Goal: Information Seeking & Learning: Understand process/instructions

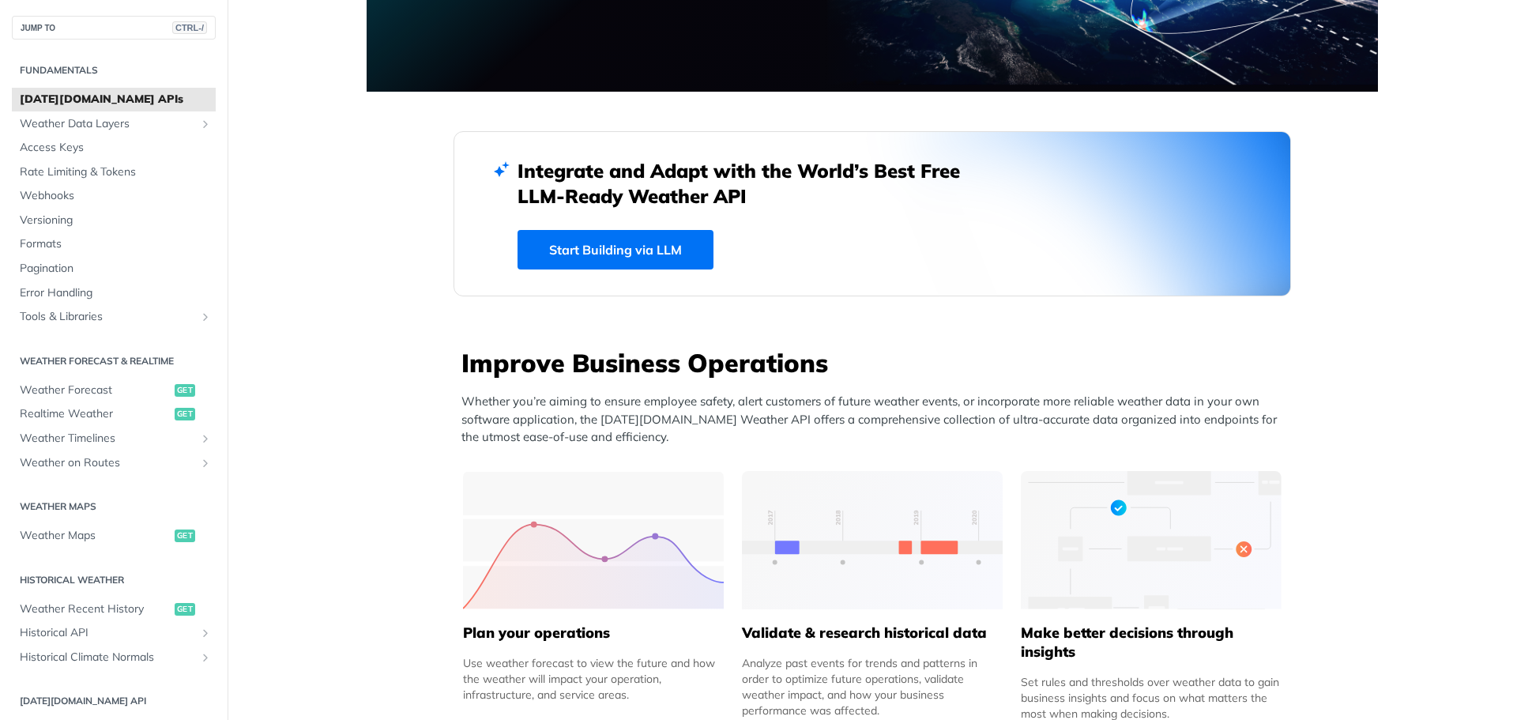
scroll to position [316, 0]
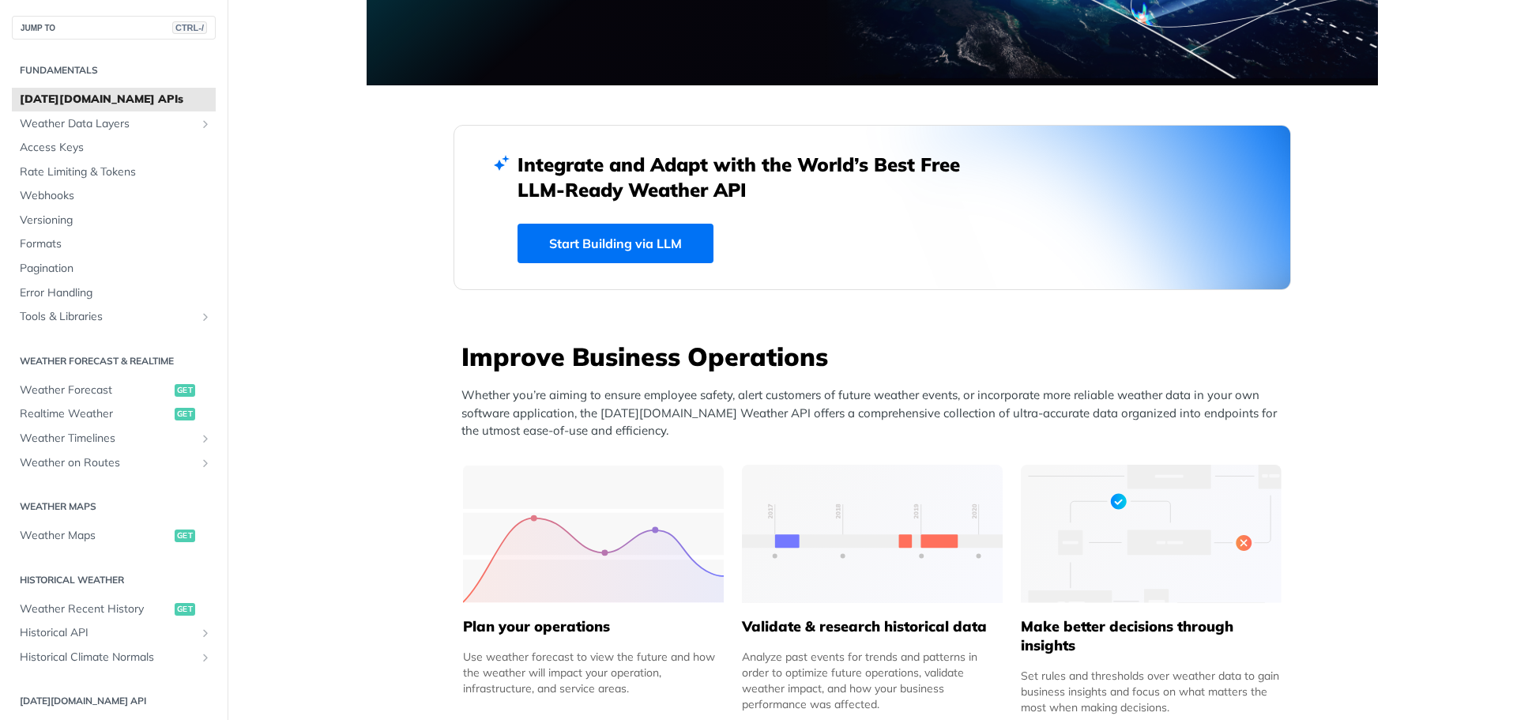
click at [612, 523] on img at bounding box center [593, 534] width 261 height 138
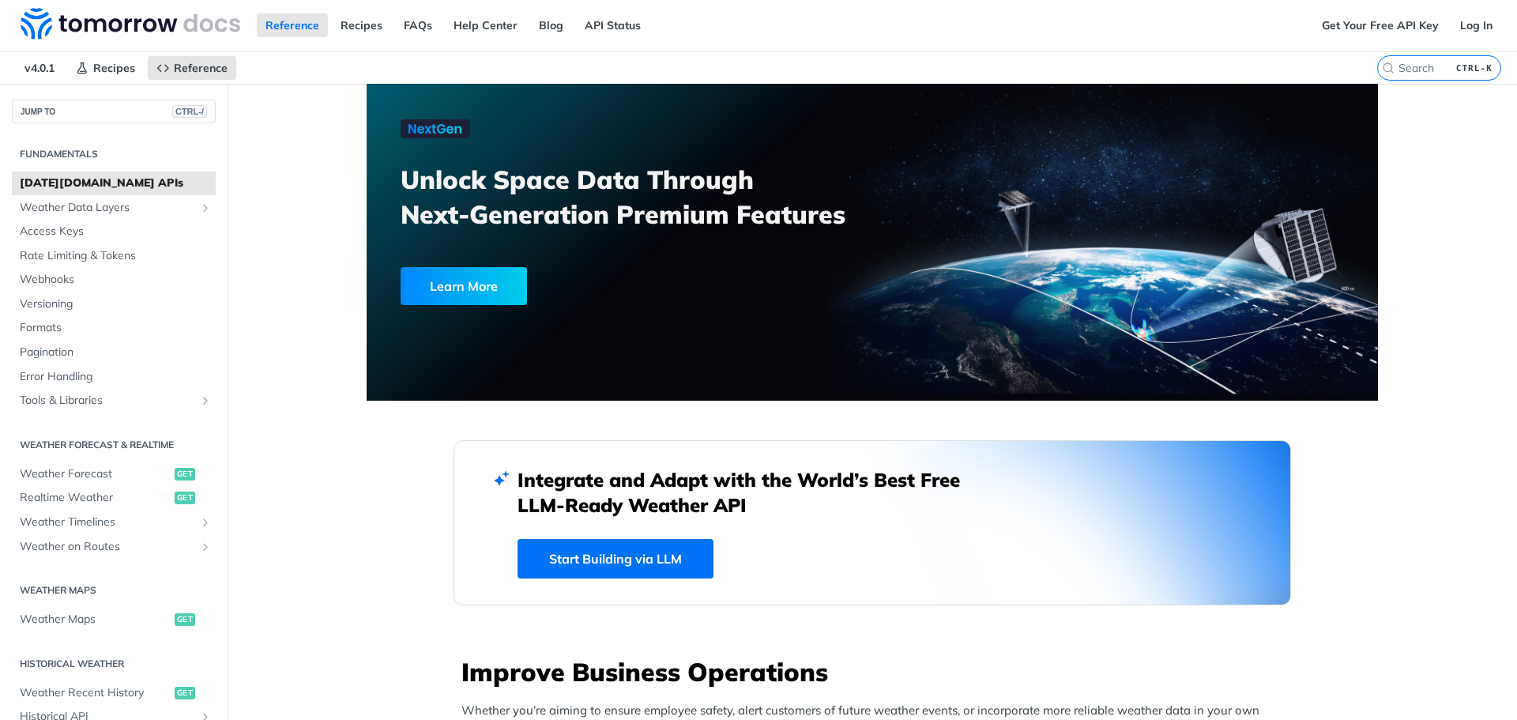
scroll to position [0, 0]
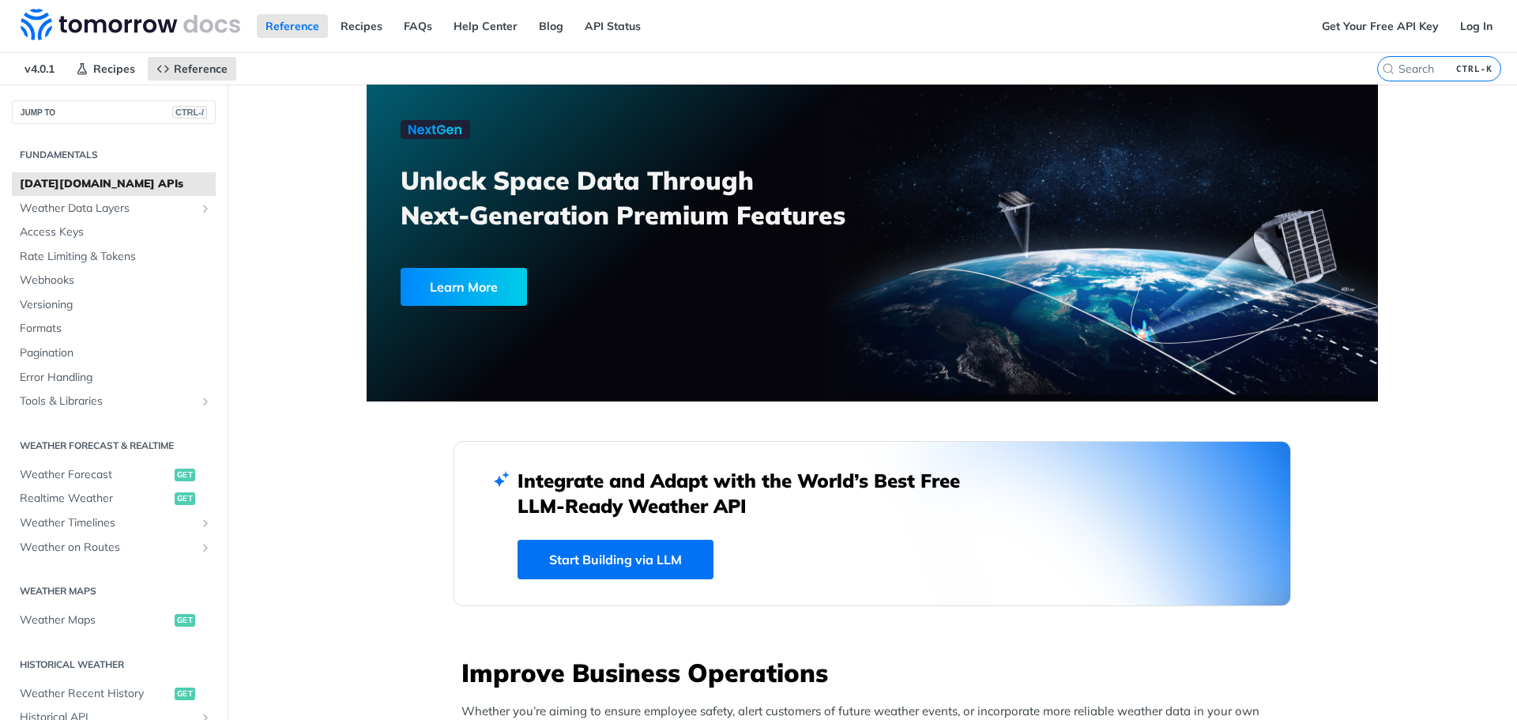
click at [637, 563] on link "Start Building via LLM" at bounding box center [615, 559] width 196 height 39
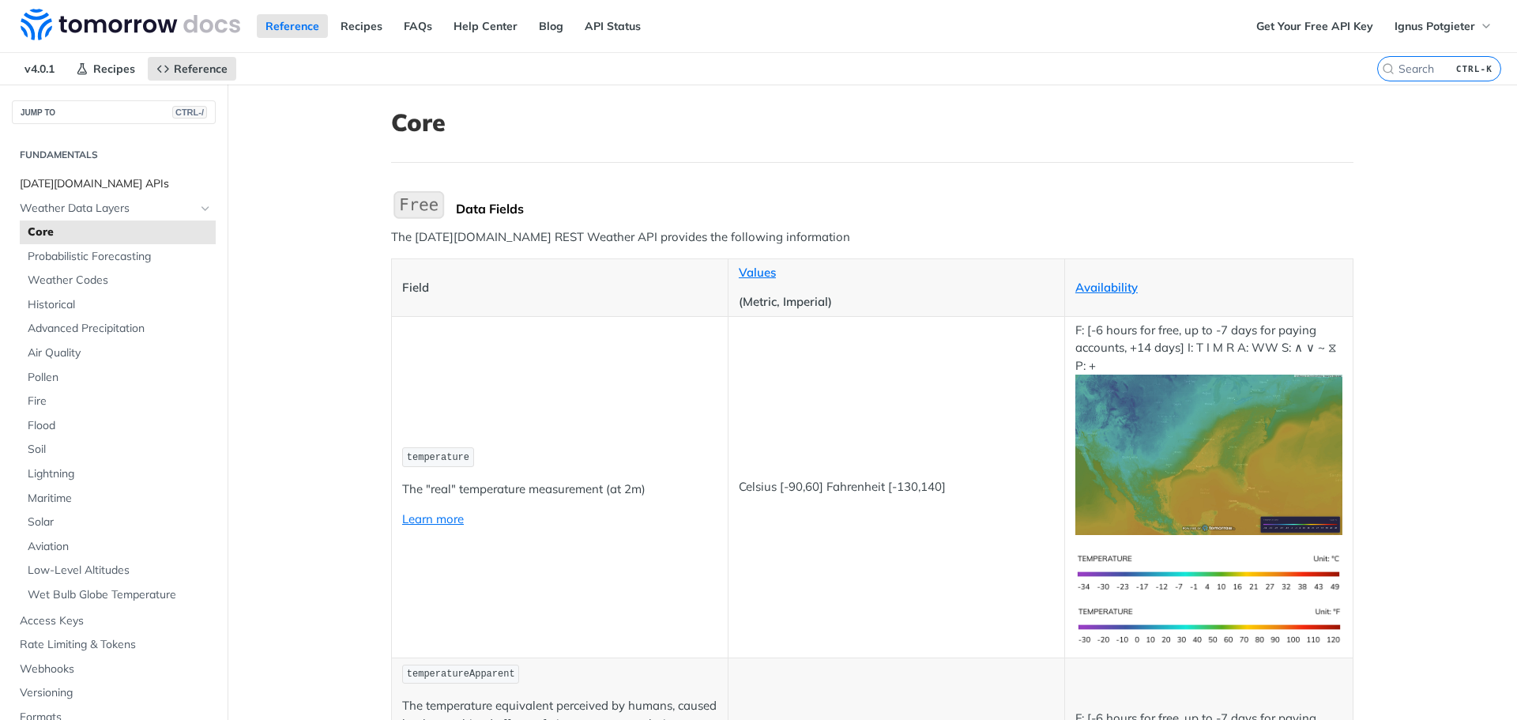
click at [95, 176] on span "[DATE][DOMAIN_NAME] APIs" at bounding box center [116, 184] width 192 height 16
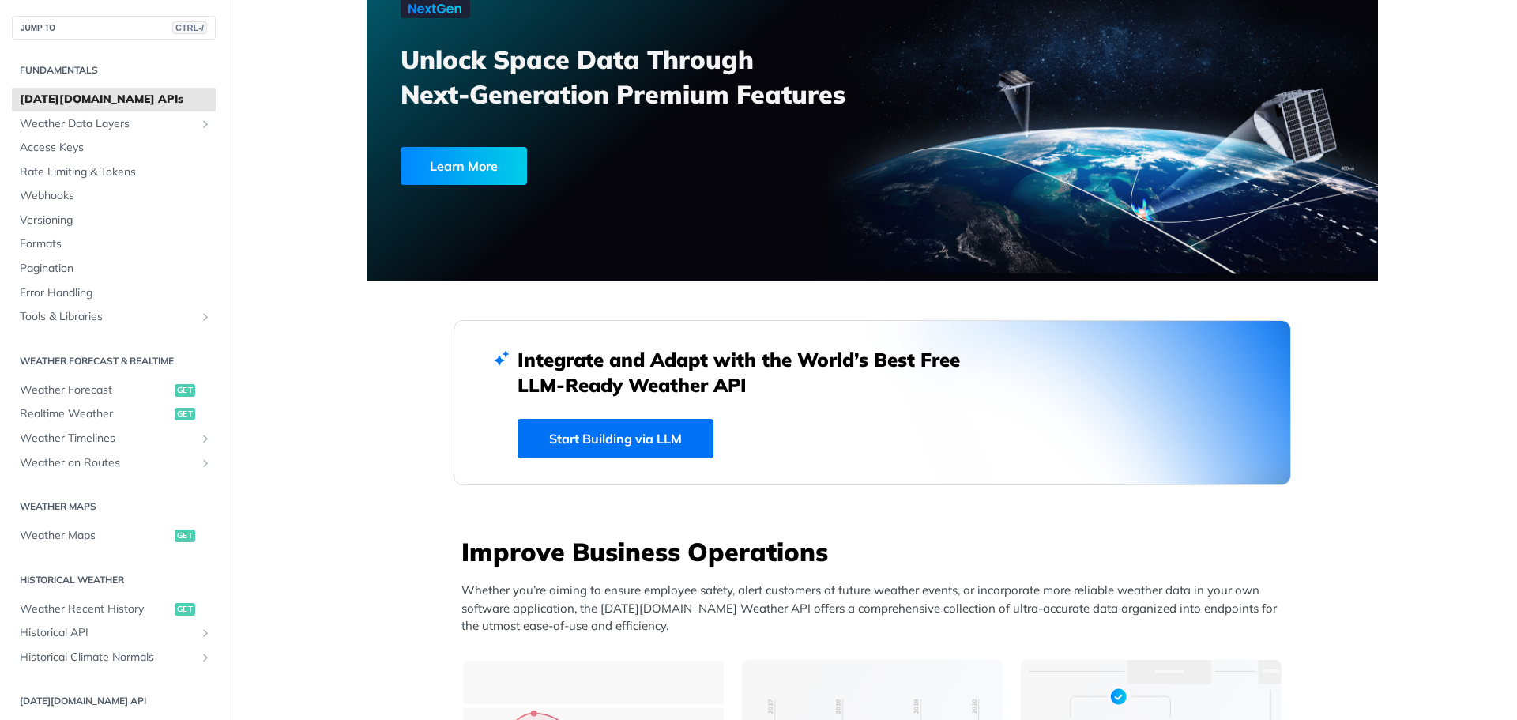
scroll to position [158, 0]
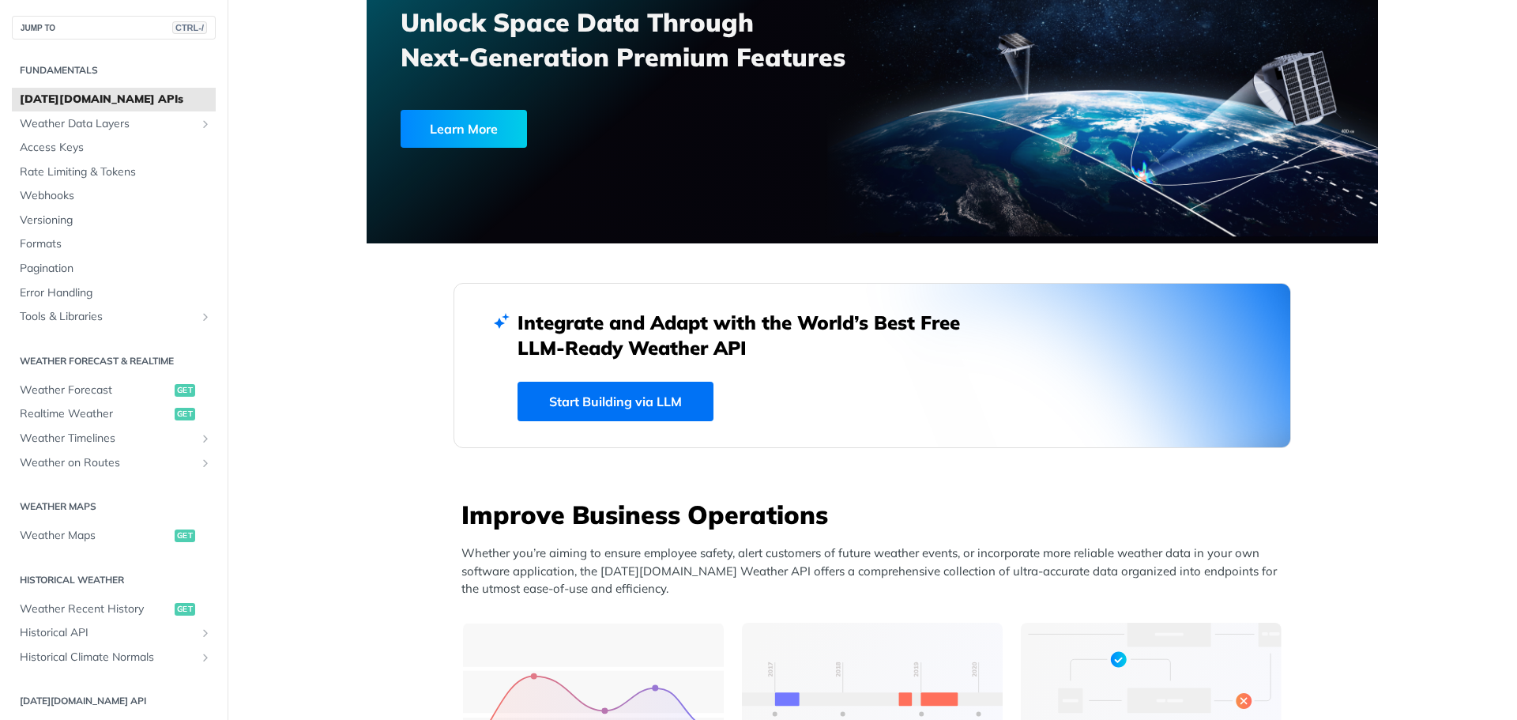
click at [668, 402] on link "Start Building via LLM" at bounding box center [615, 401] width 196 height 39
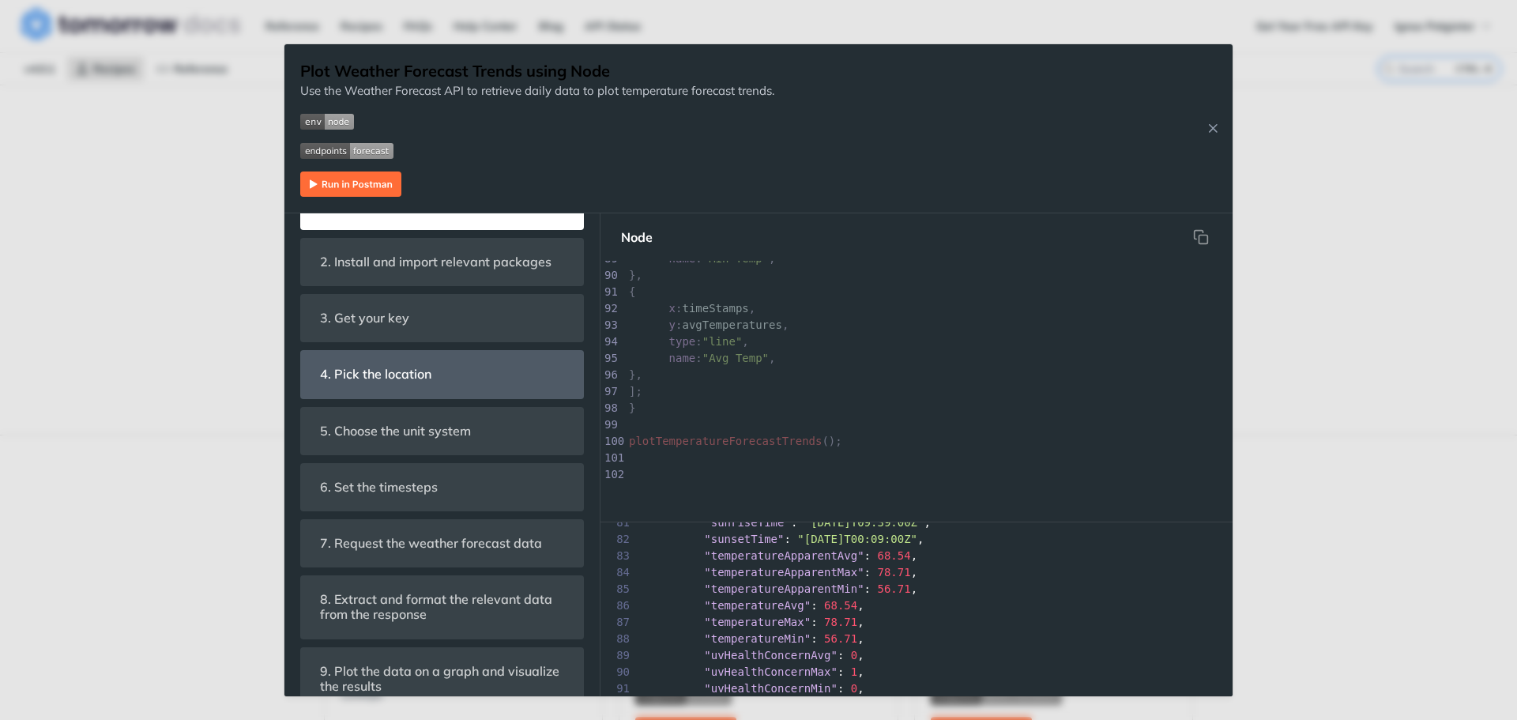
scroll to position [540, 0]
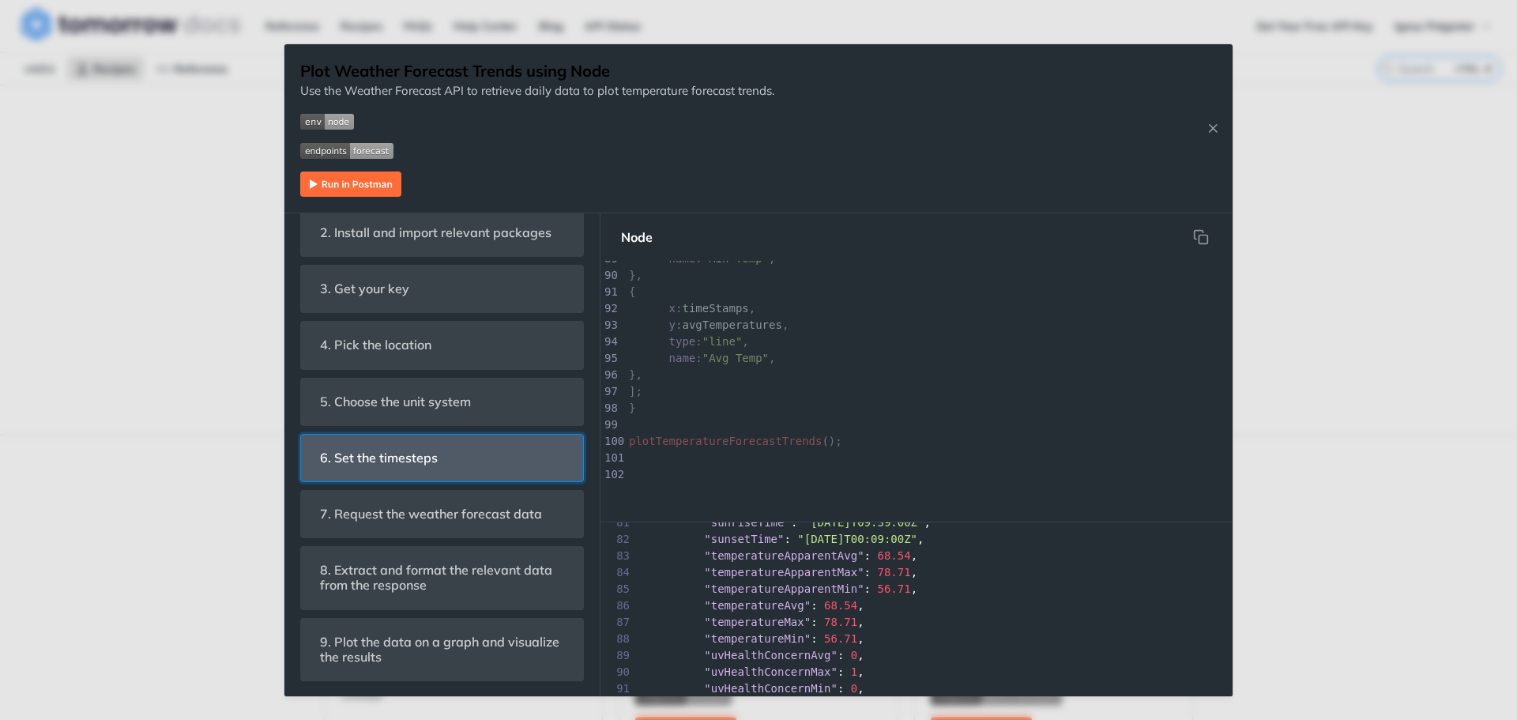
click at [445, 471] on span "6. Set the timesteps" at bounding box center [379, 457] width 140 height 31
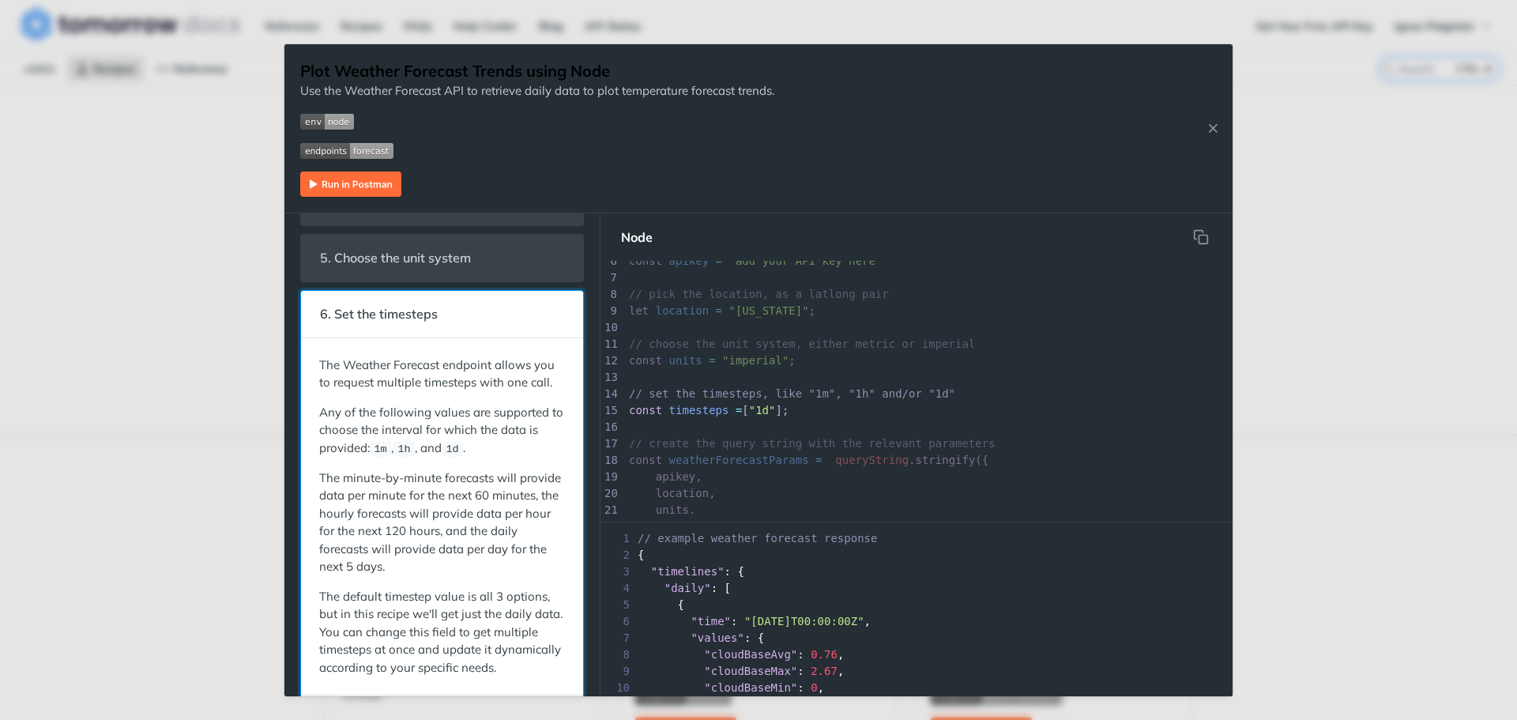
scroll to position [43, 0]
